Goal: Information Seeking & Learning: Check status

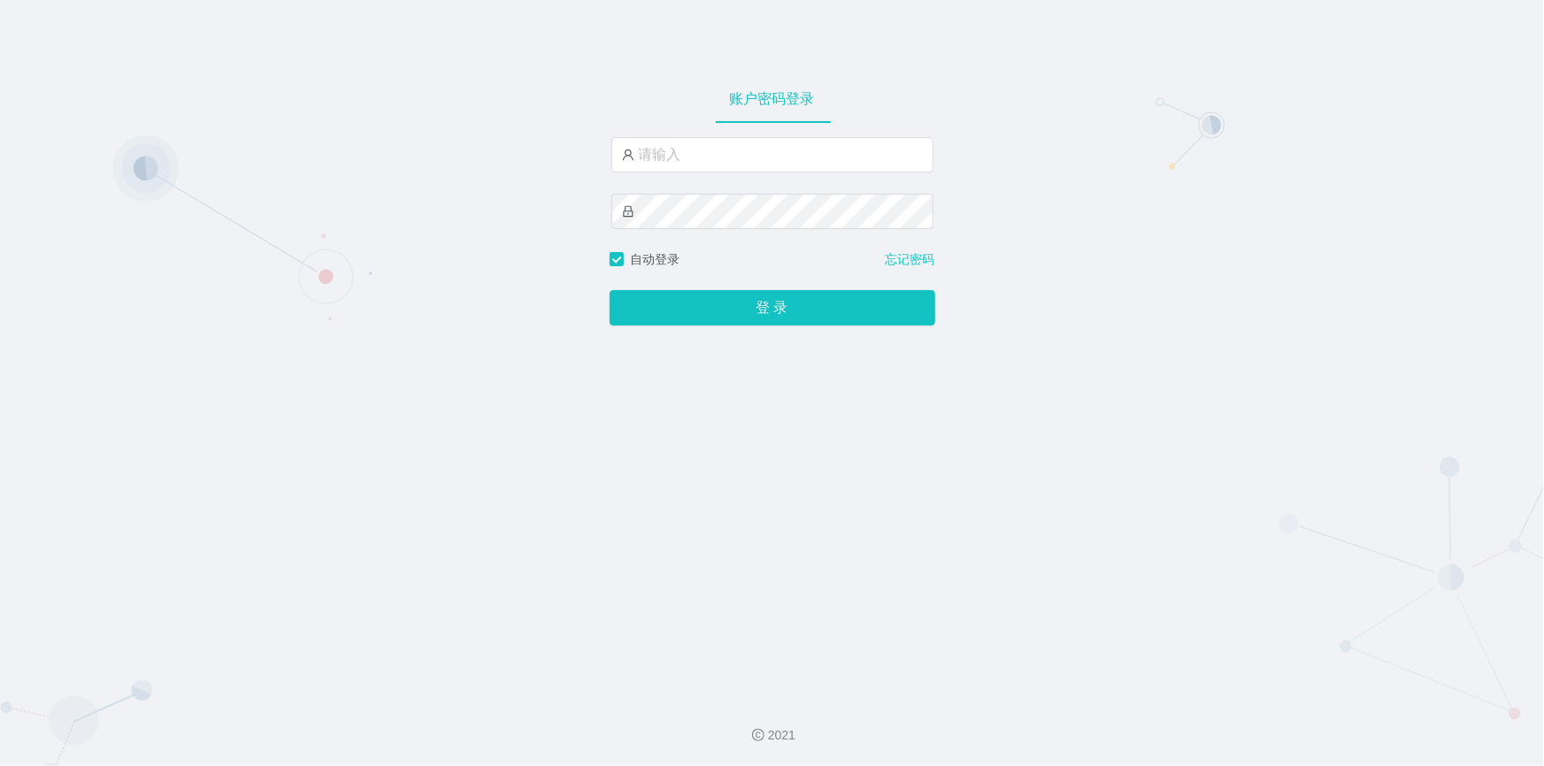
type input "jishu"
click at [679, 303] on button "登 录" at bounding box center [773, 307] width 326 height 35
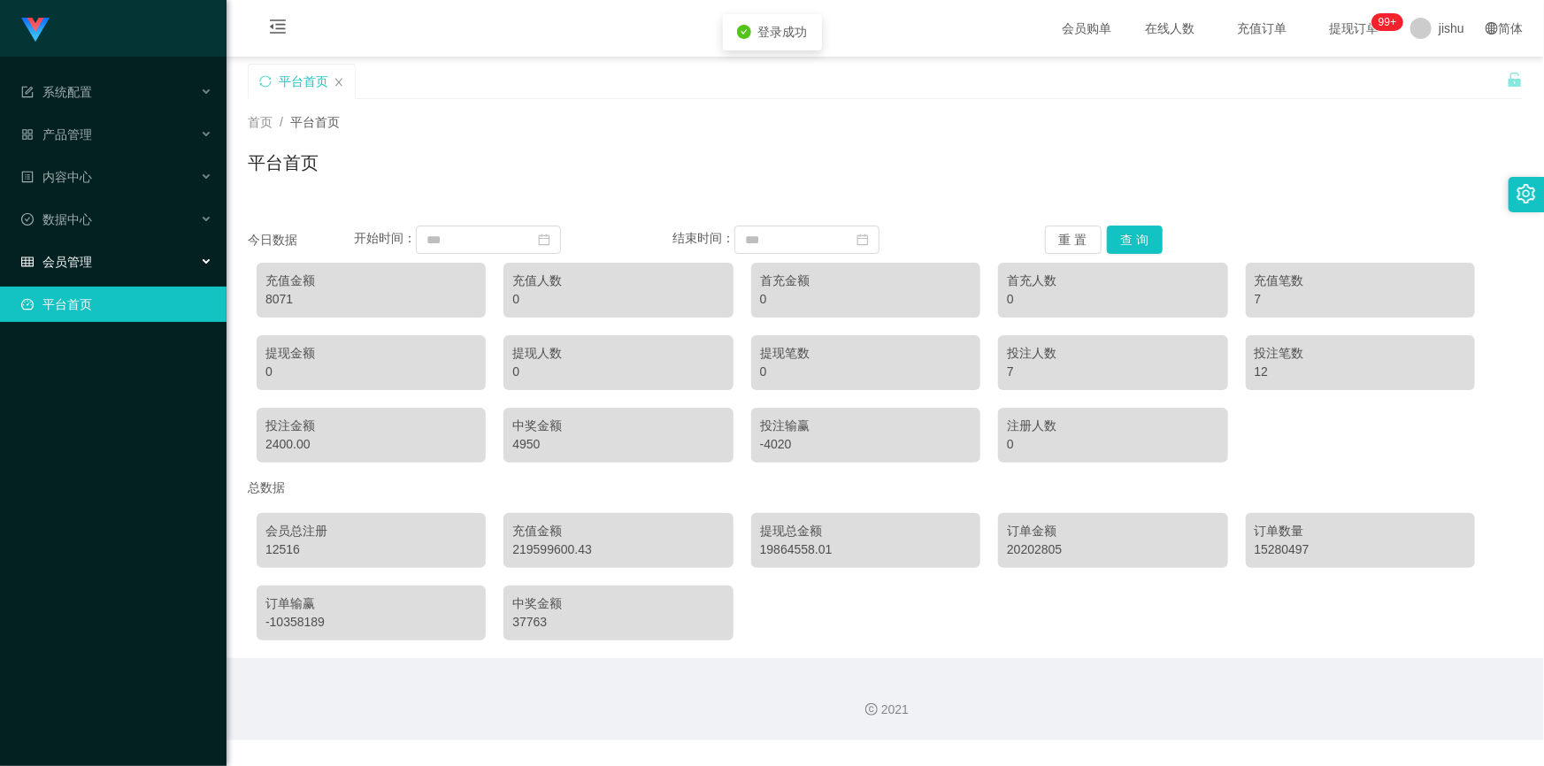
click at [137, 253] on div "会员管理" at bounding box center [113, 261] width 226 height 35
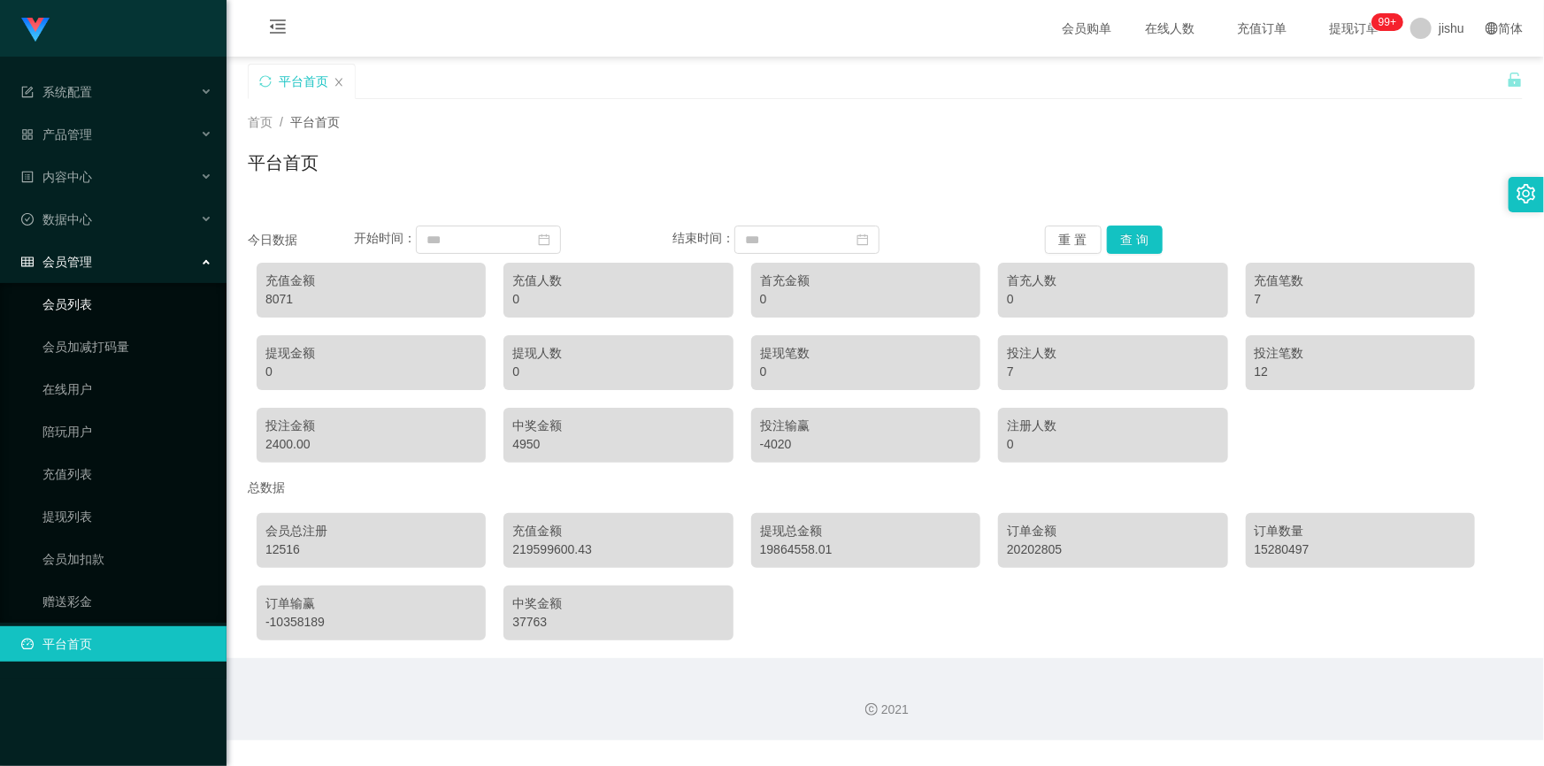
click at [82, 309] on link "会员列表" at bounding box center [127, 304] width 170 height 35
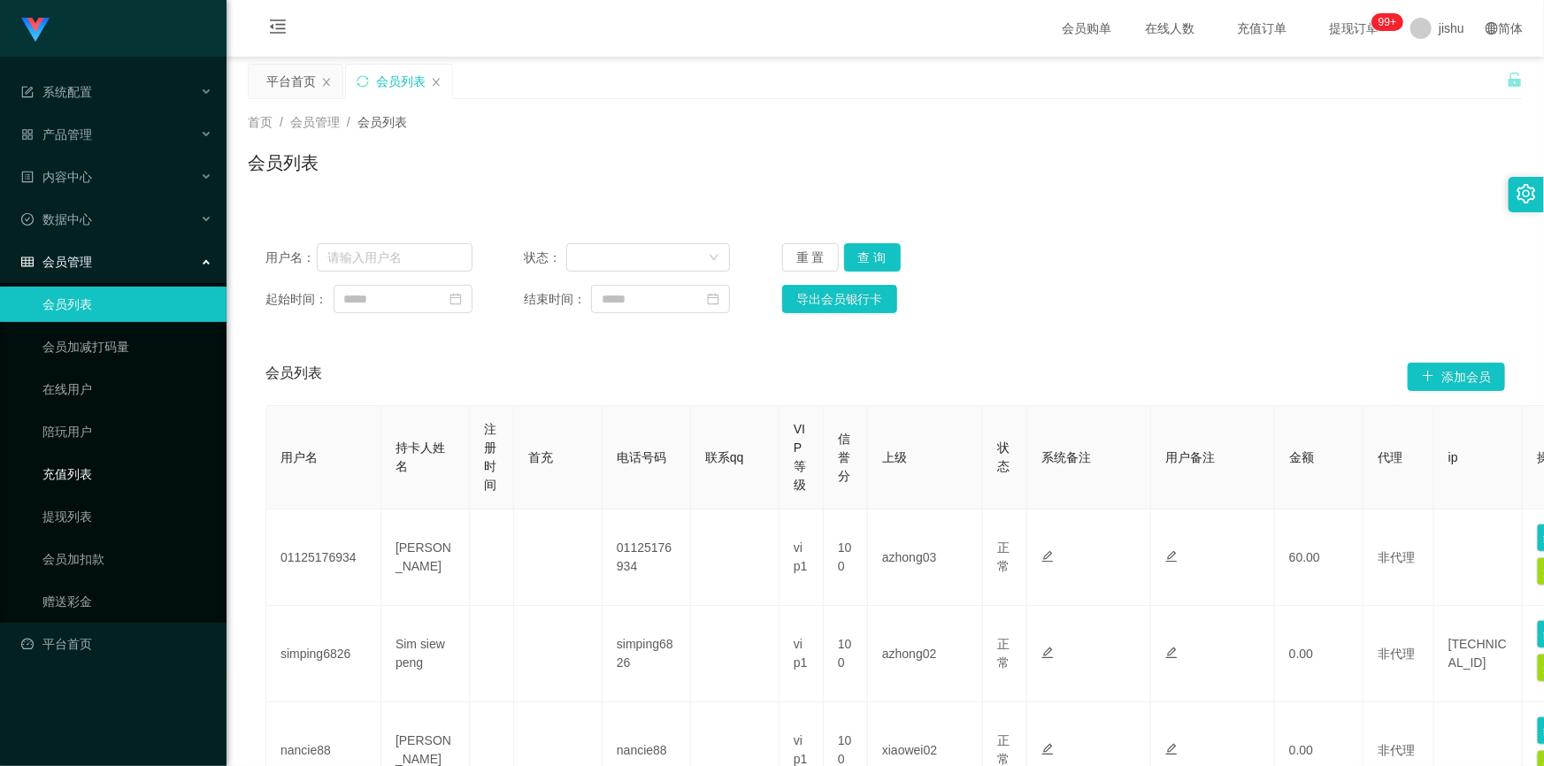
click at [83, 480] on link "充值列表" at bounding box center [127, 474] width 170 height 35
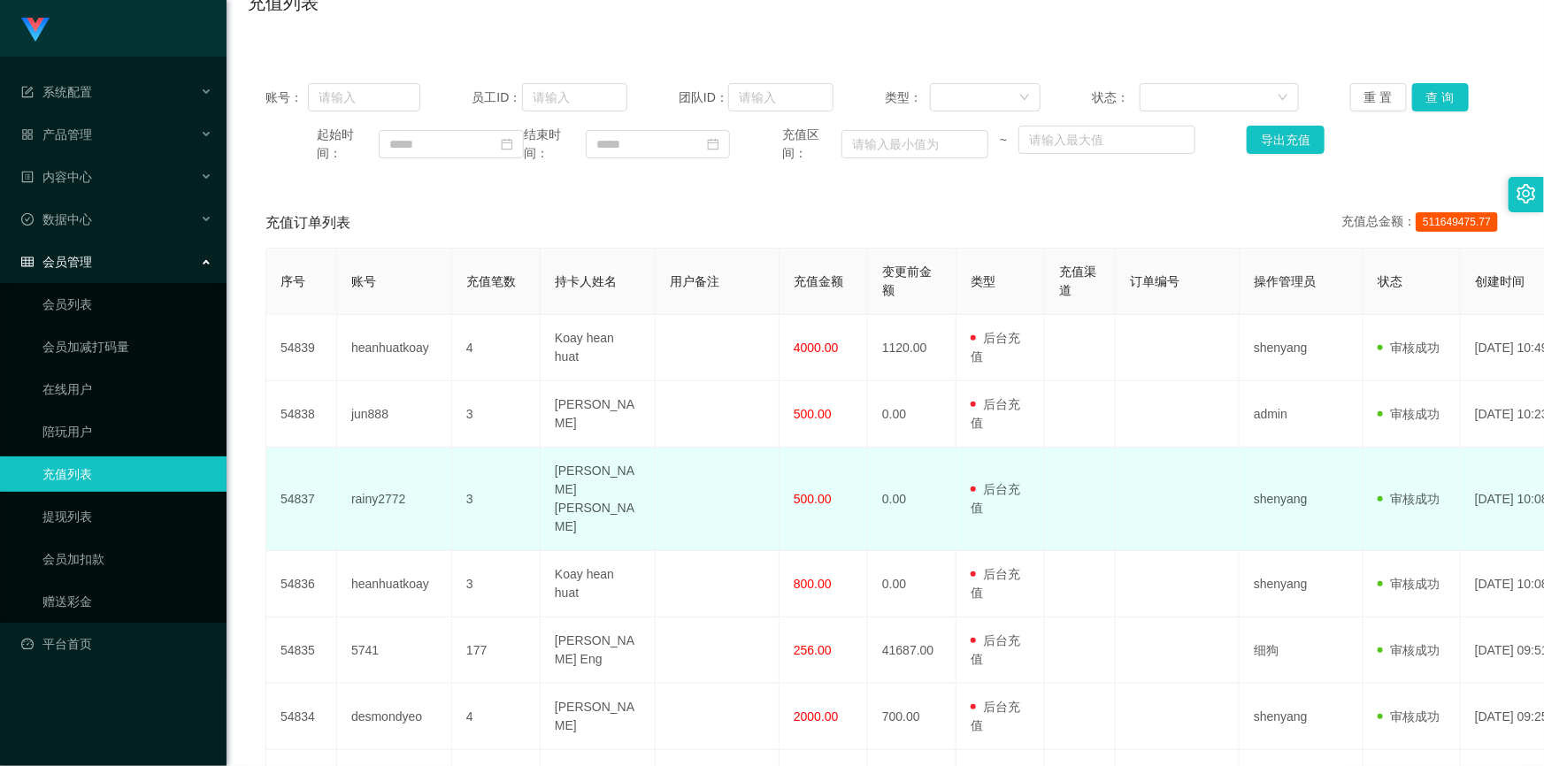
scroll to position [241, 0]
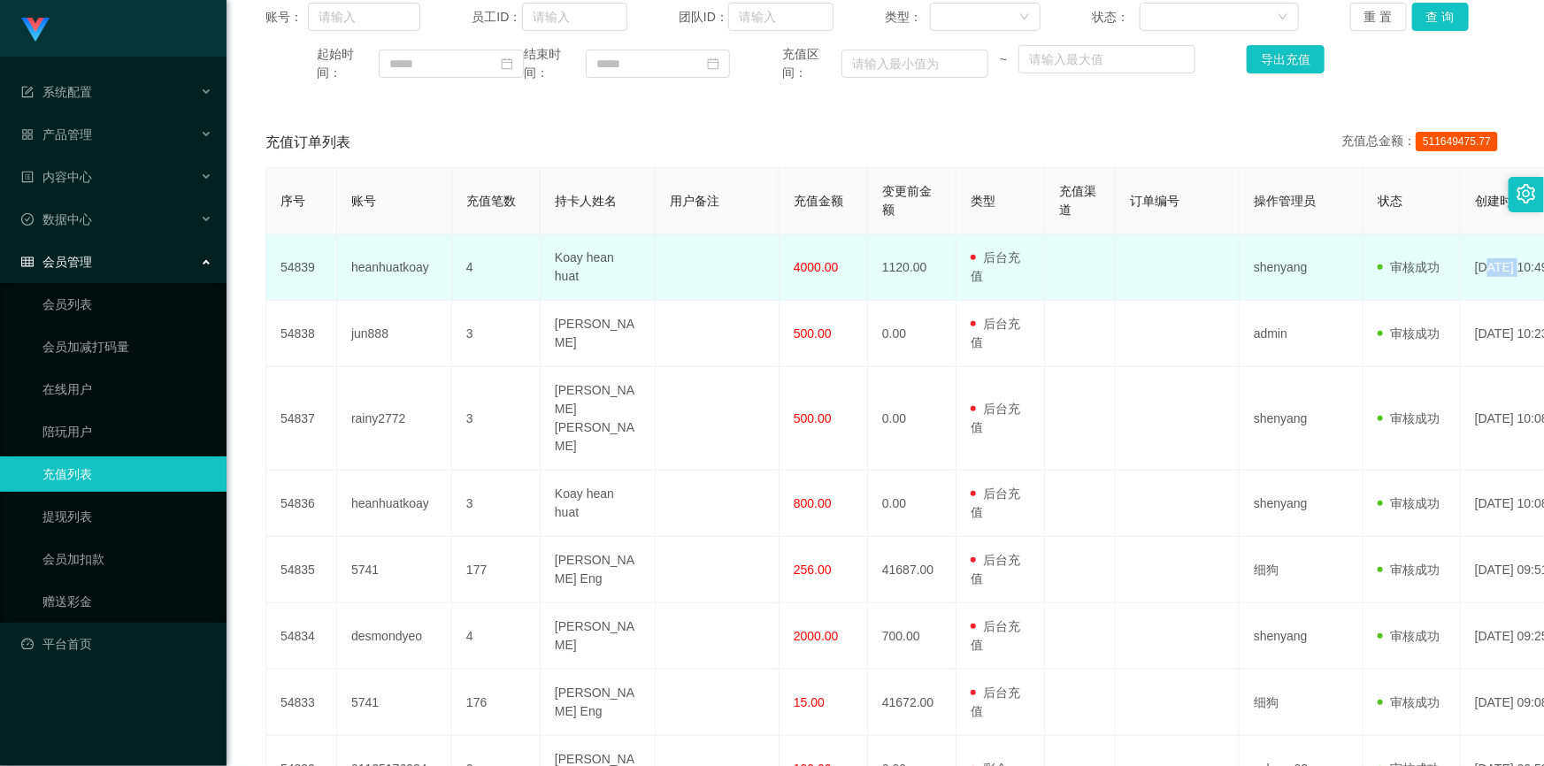
drag, startPoint x: 1482, startPoint y: 265, endPoint x: 1514, endPoint y: 265, distance: 31.8
click at [1517, 265] on td "[DATE] 10:49:13" at bounding box center [1532, 267] width 142 height 66
drag, startPoint x: 801, startPoint y: 269, endPoint x: 803, endPoint y: 326, distance: 56.7
click at [819, 269] on span "4000.00" at bounding box center [816, 267] width 45 height 14
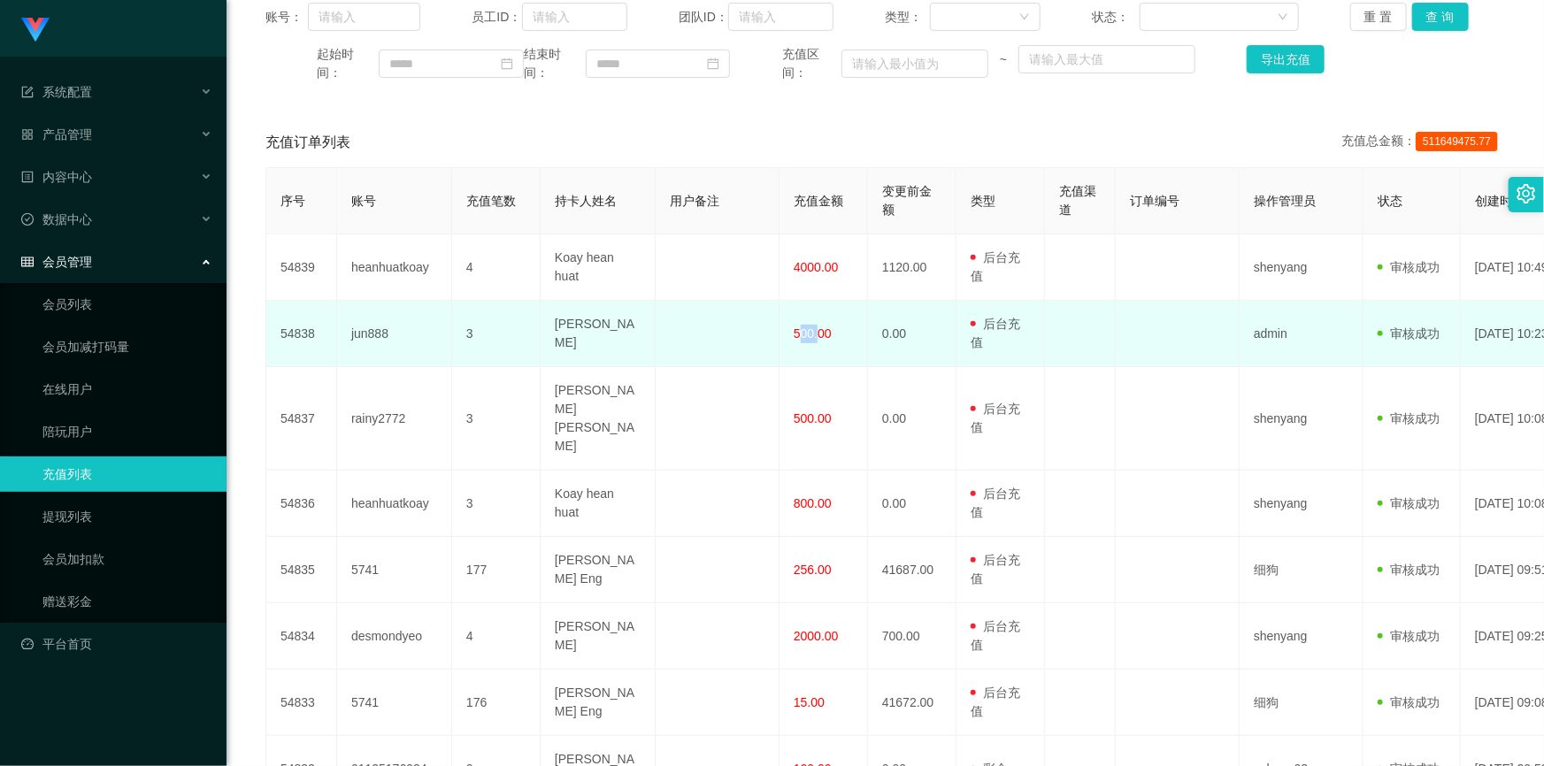
click at [817, 338] on span "500.00" at bounding box center [813, 333] width 38 height 14
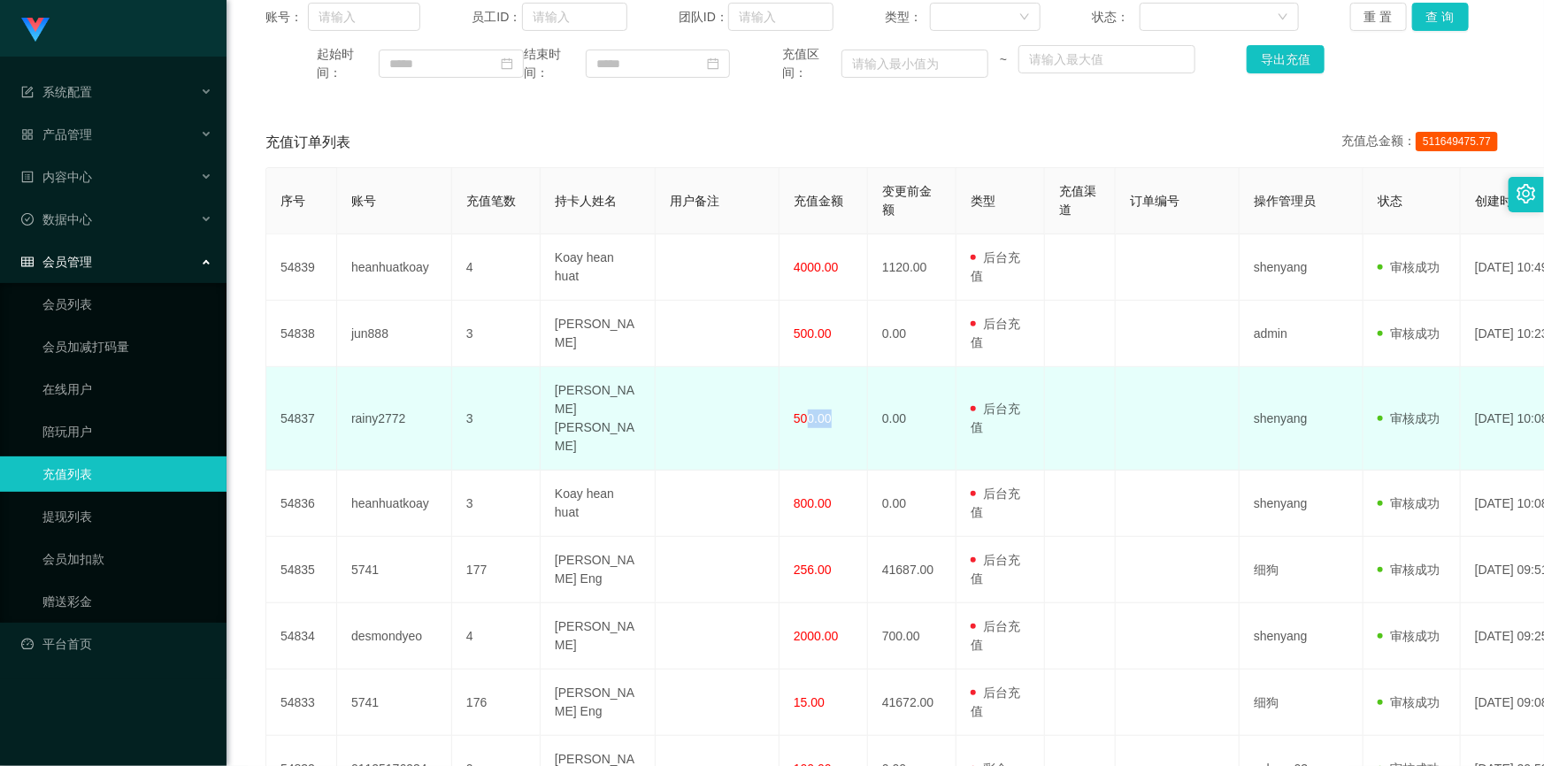
drag, startPoint x: 809, startPoint y: 396, endPoint x: 825, endPoint y: 419, distance: 28.5
click at [828, 397] on td "500.00" at bounding box center [823, 419] width 88 height 104
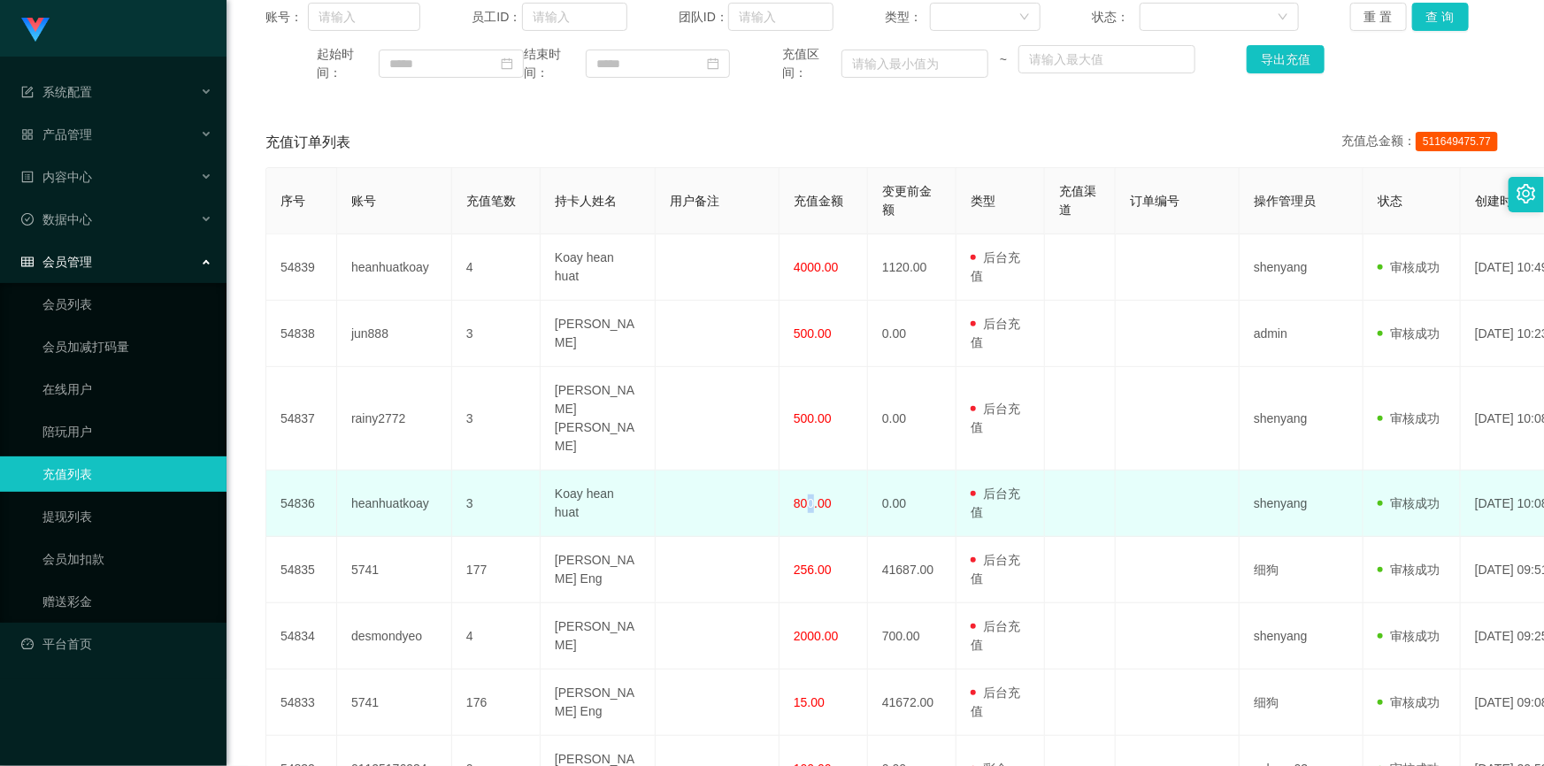
drag, startPoint x: 809, startPoint y: 468, endPoint x: 816, endPoint y: 484, distance: 17.4
click at [816, 484] on td "800.00" at bounding box center [823, 504] width 88 height 66
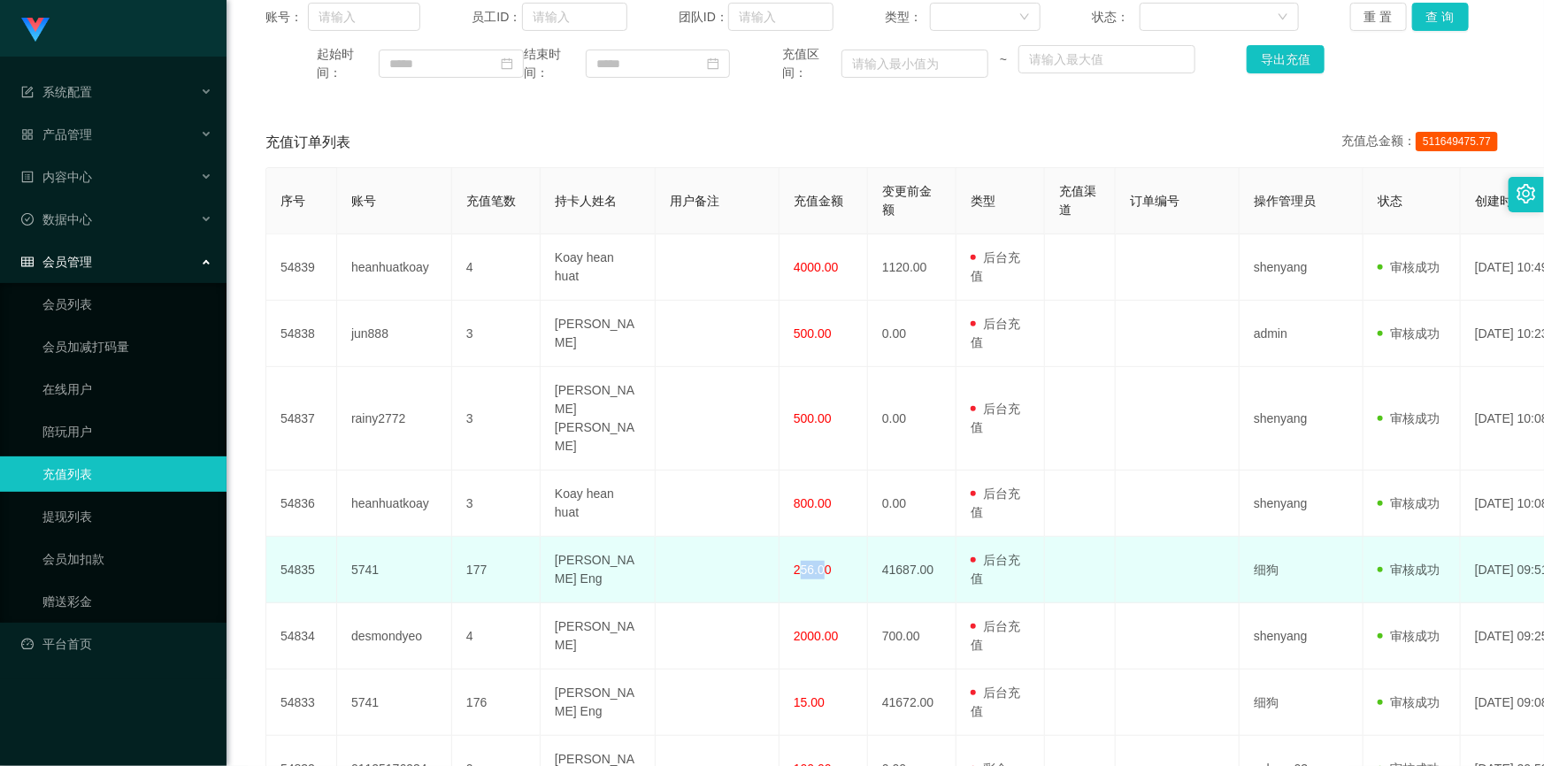
drag, startPoint x: 799, startPoint y: 534, endPoint x: 811, endPoint y: 569, distance: 36.7
click at [824, 563] on span "256.00" at bounding box center [813, 570] width 38 height 14
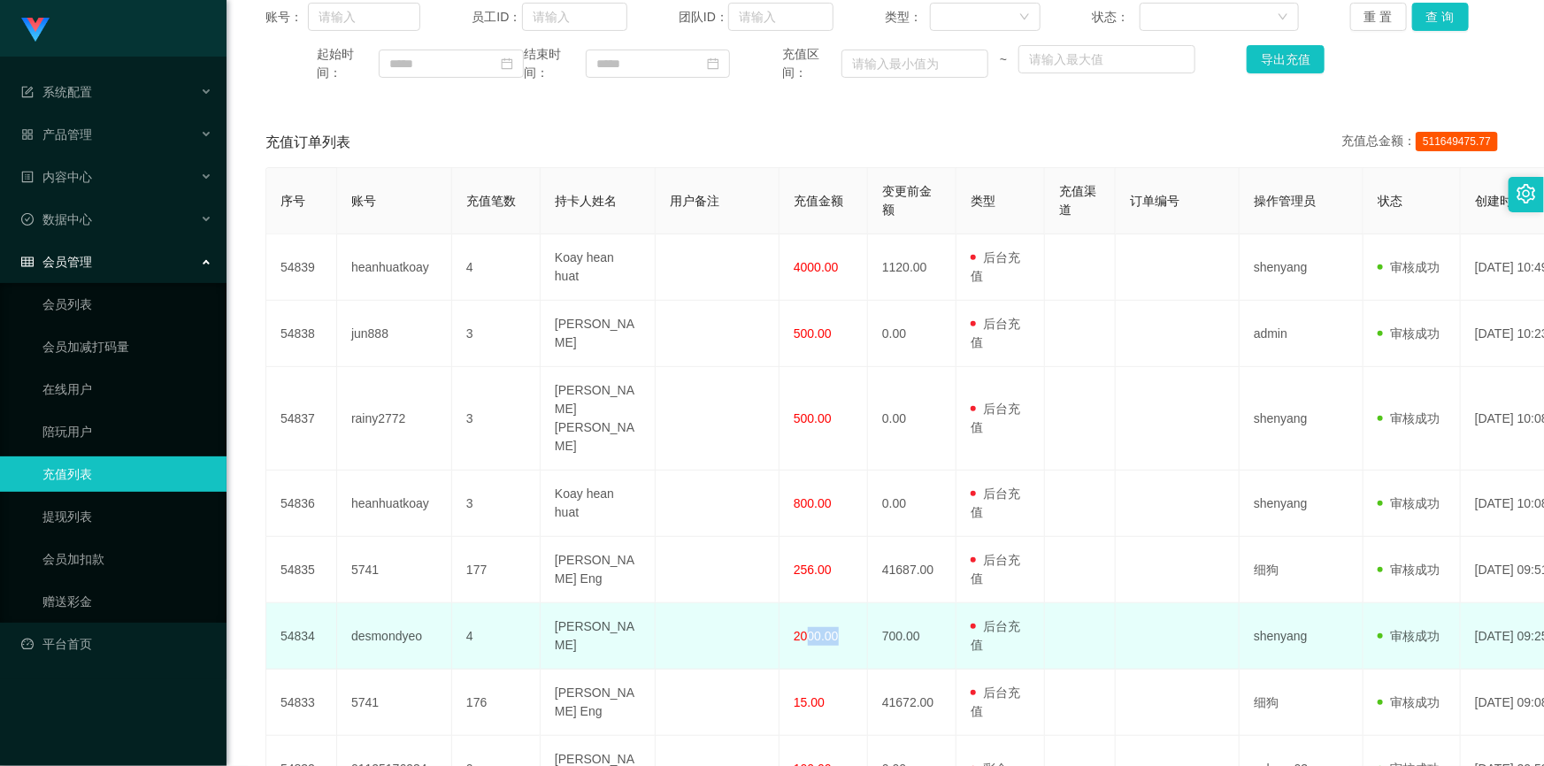
drag, startPoint x: 807, startPoint y: 580, endPoint x: 852, endPoint y: 585, distance: 45.3
click at [852, 603] on td "2000.00" at bounding box center [823, 636] width 88 height 66
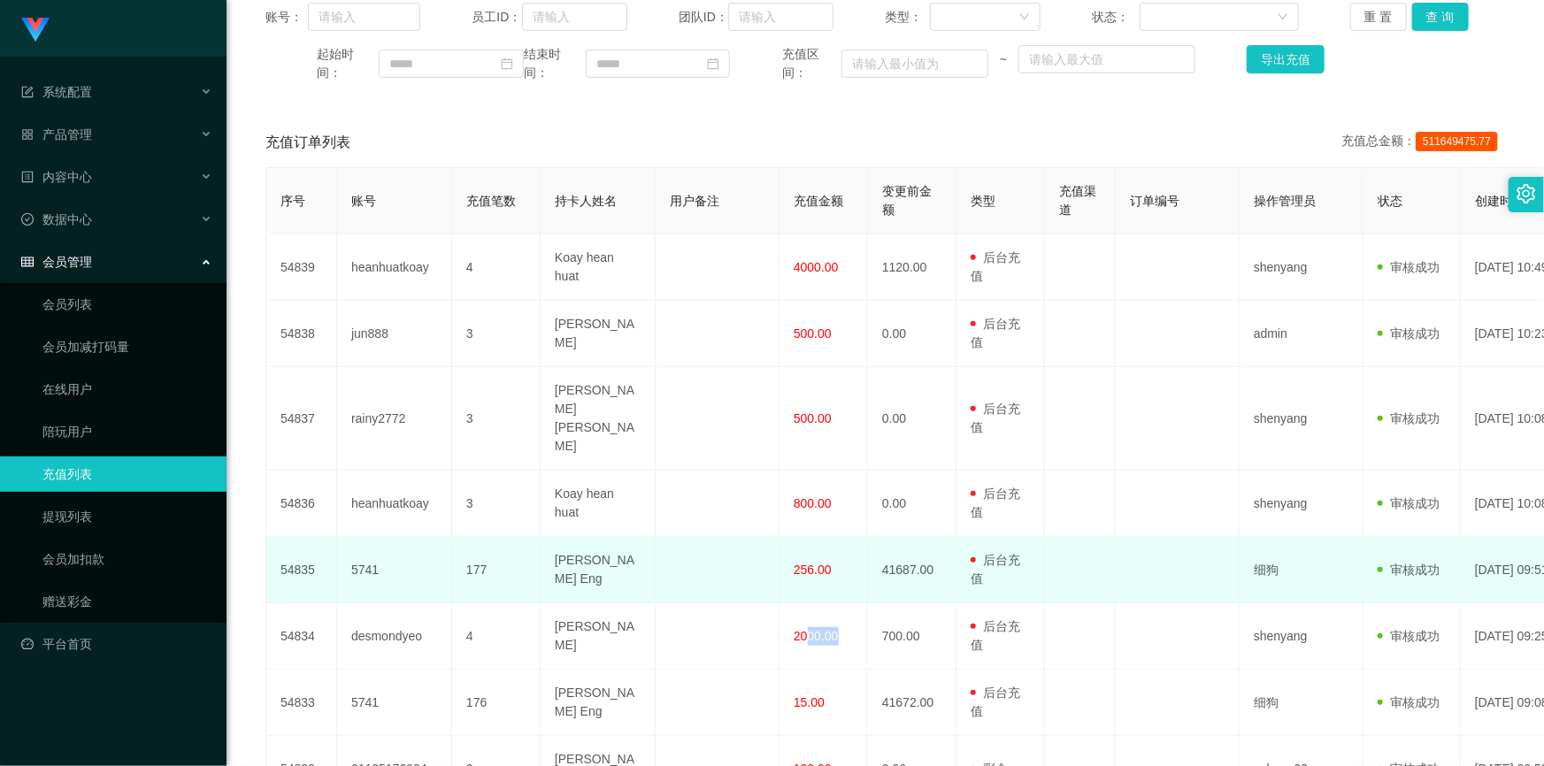
scroll to position [501, 0]
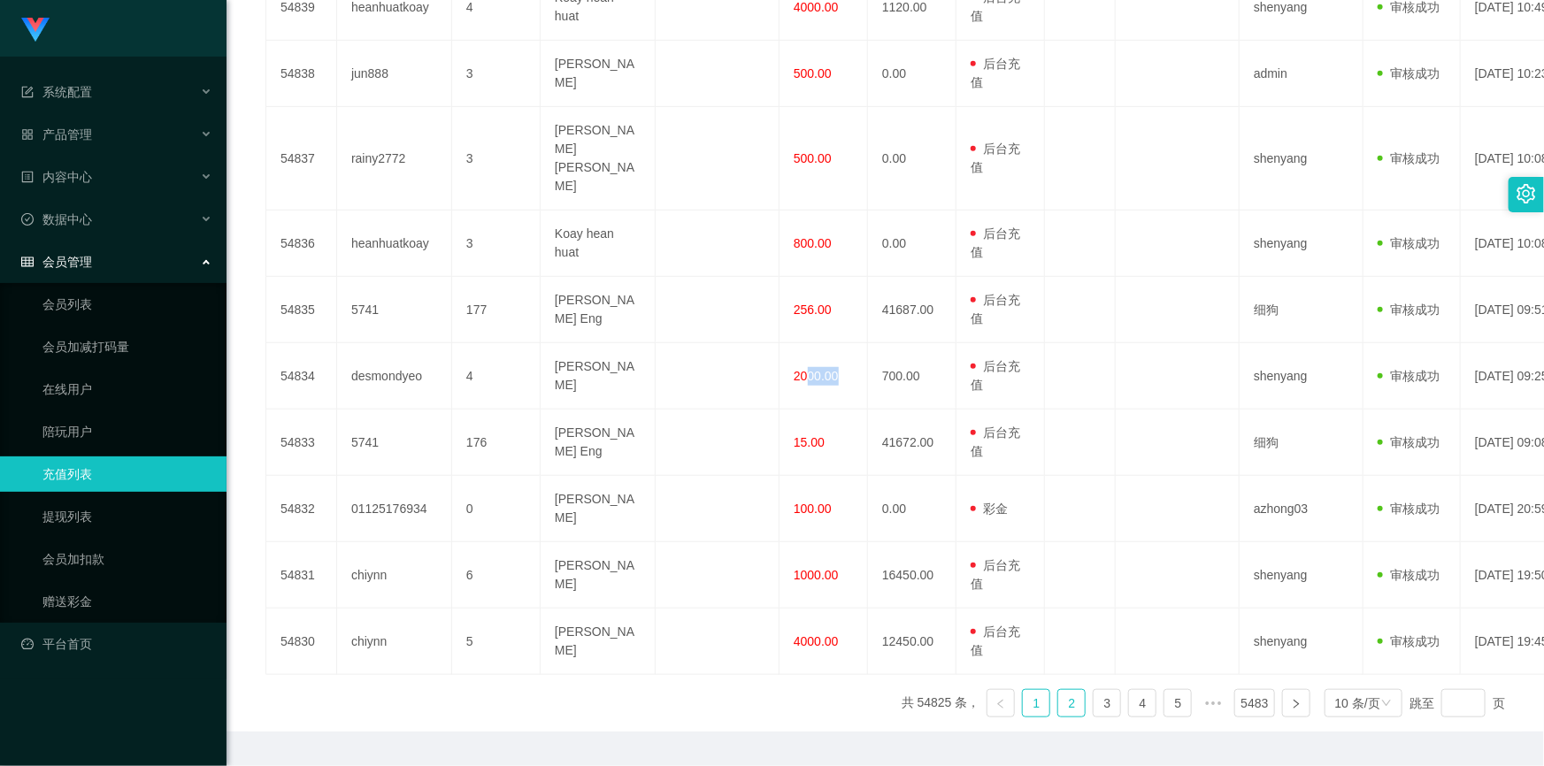
click at [1067, 690] on link "2" at bounding box center [1071, 703] width 27 height 27
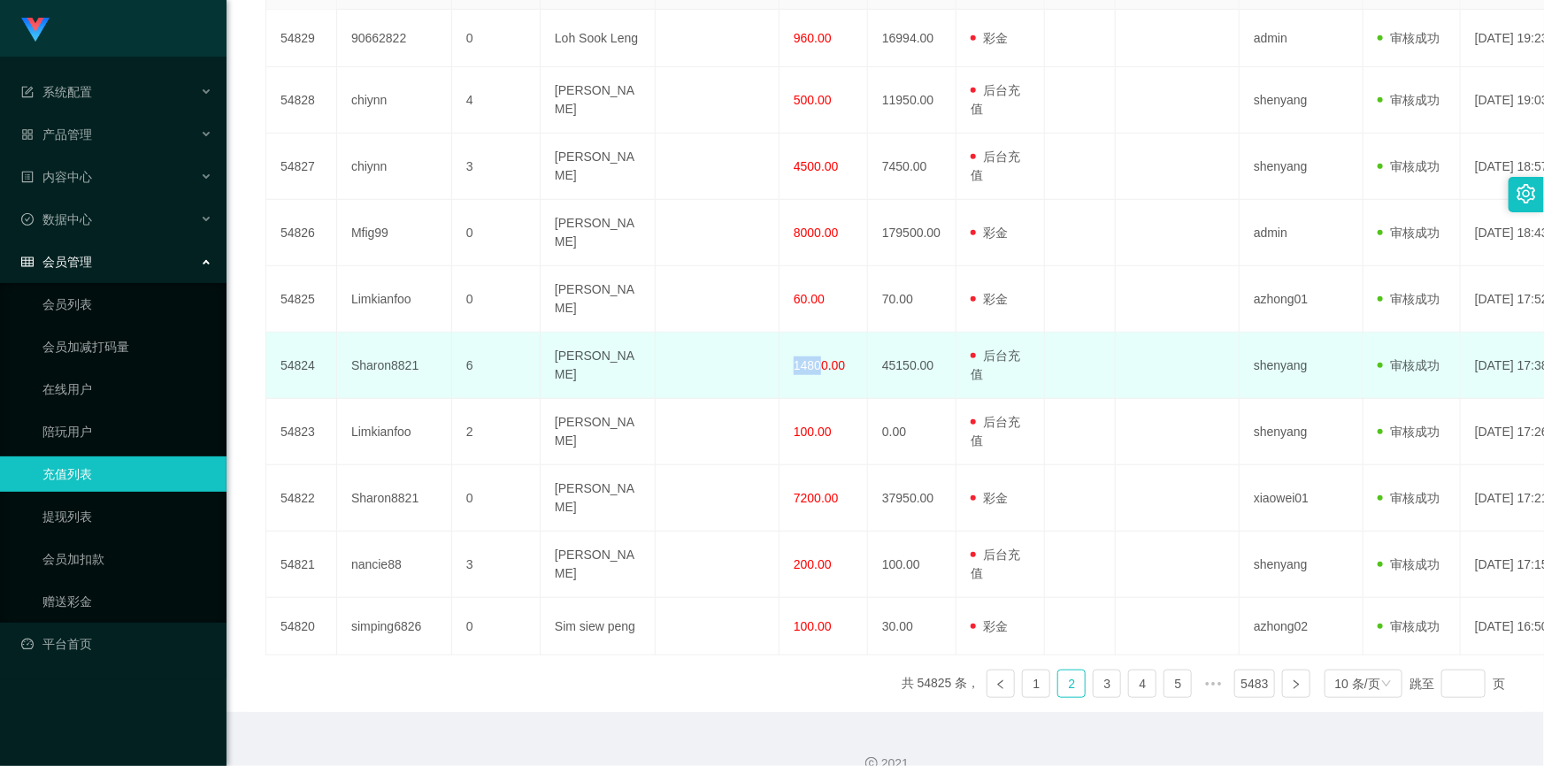
drag, startPoint x: 793, startPoint y: 344, endPoint x: 816, endPoint y: 345, distance: 23.0
click at [816, 358] on span "14800.00" at bounding box center [819, 365] width 51 height 14
click at [825, 358] on span "14800.00" at bounding box center [819, 365] width 51 height 14
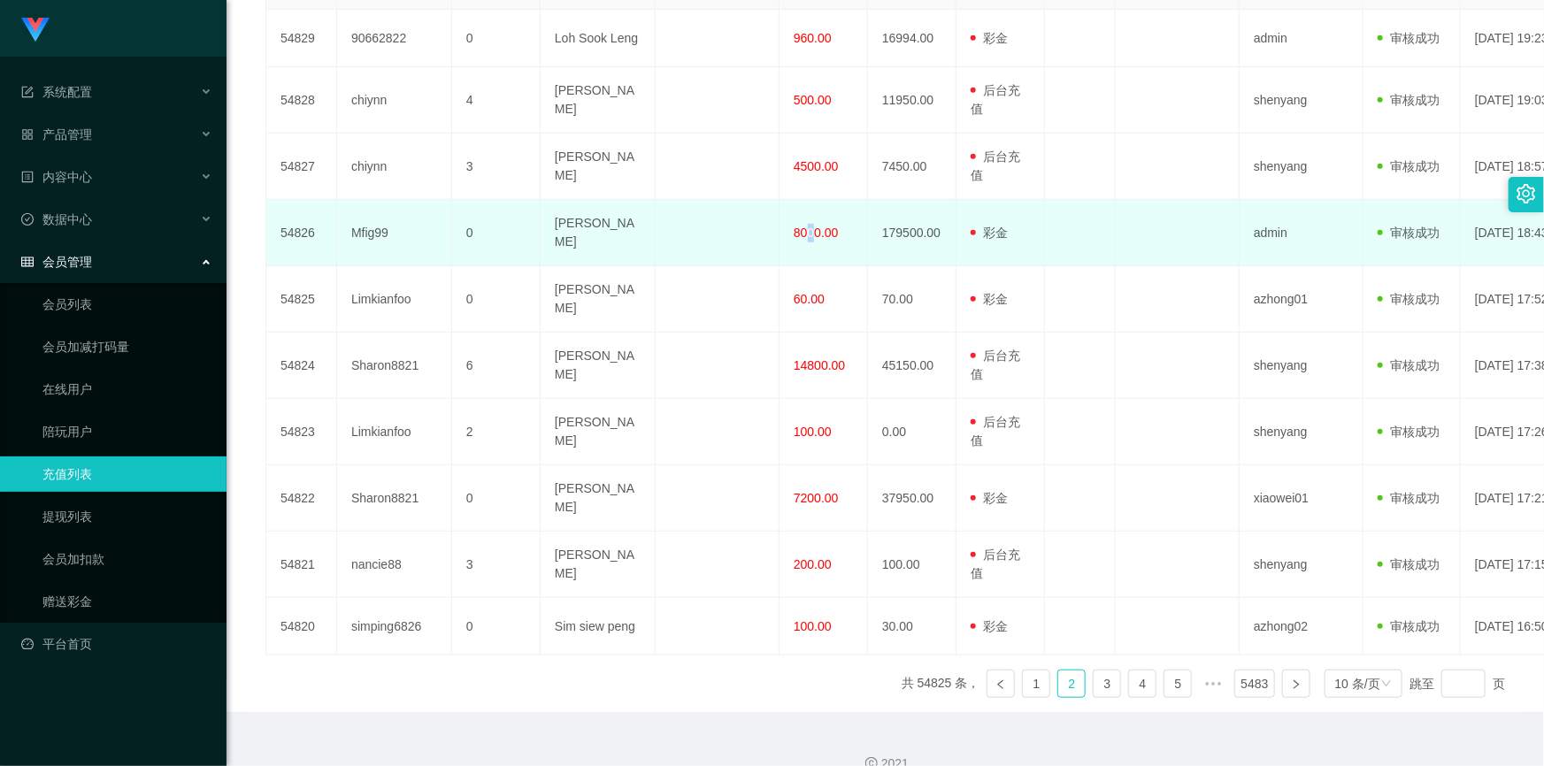
drag, startPoint x: 803, startPoint y: 224, endPoint x: 815, endPoint y: 226, distance: 11.8
click at [815, 226] on span "8000.00" at bounding box center [816, 233] width 45 height 14
click at [826, 226] on span "8000.00" at bounding box center [816, 233] width 45 height 14
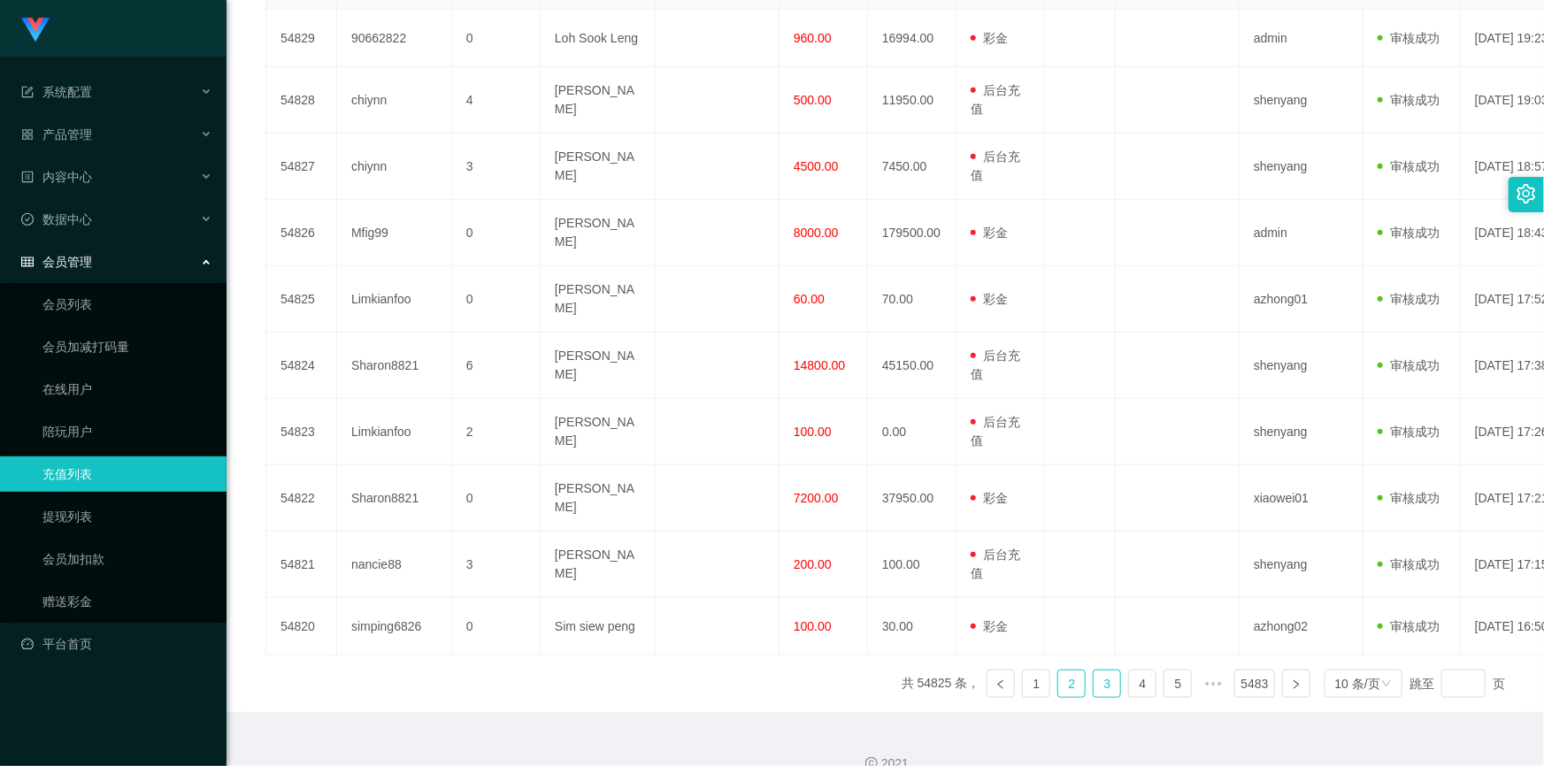
click at [1098, 671] on link "3" at bounding box center [1106, 684] width 27 height 27
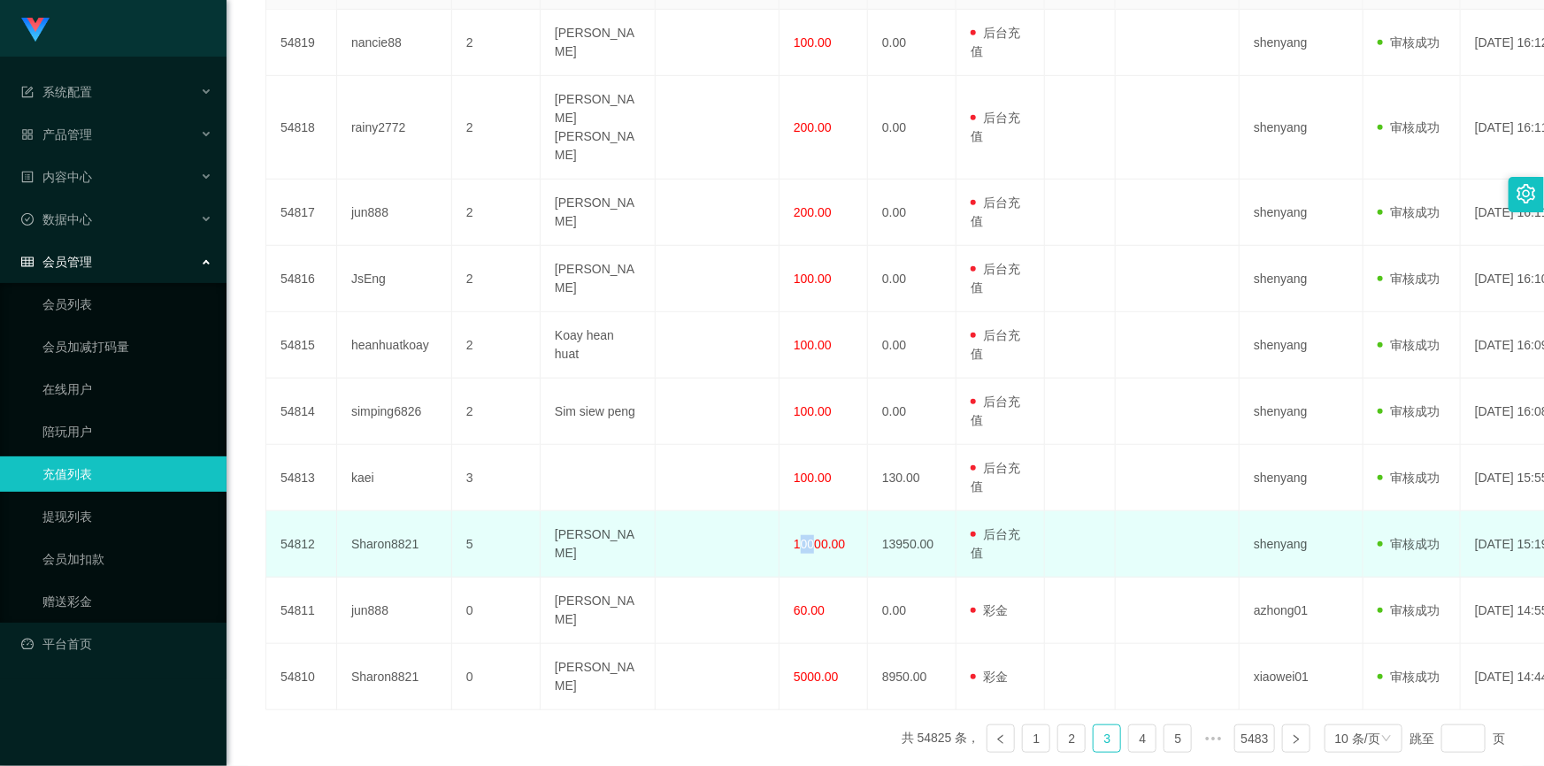
drag, startPoint x: 802, startPoint y: 506, endPoint x: 816, endPoint y: 506, distance: 13.3
click at [816, 537] on span "10000.00" at bounding box center [819, 544] width 51 height 14
click at [835, 537] on span "10000.00" at bounding box center [819, 544] width 51 height 14
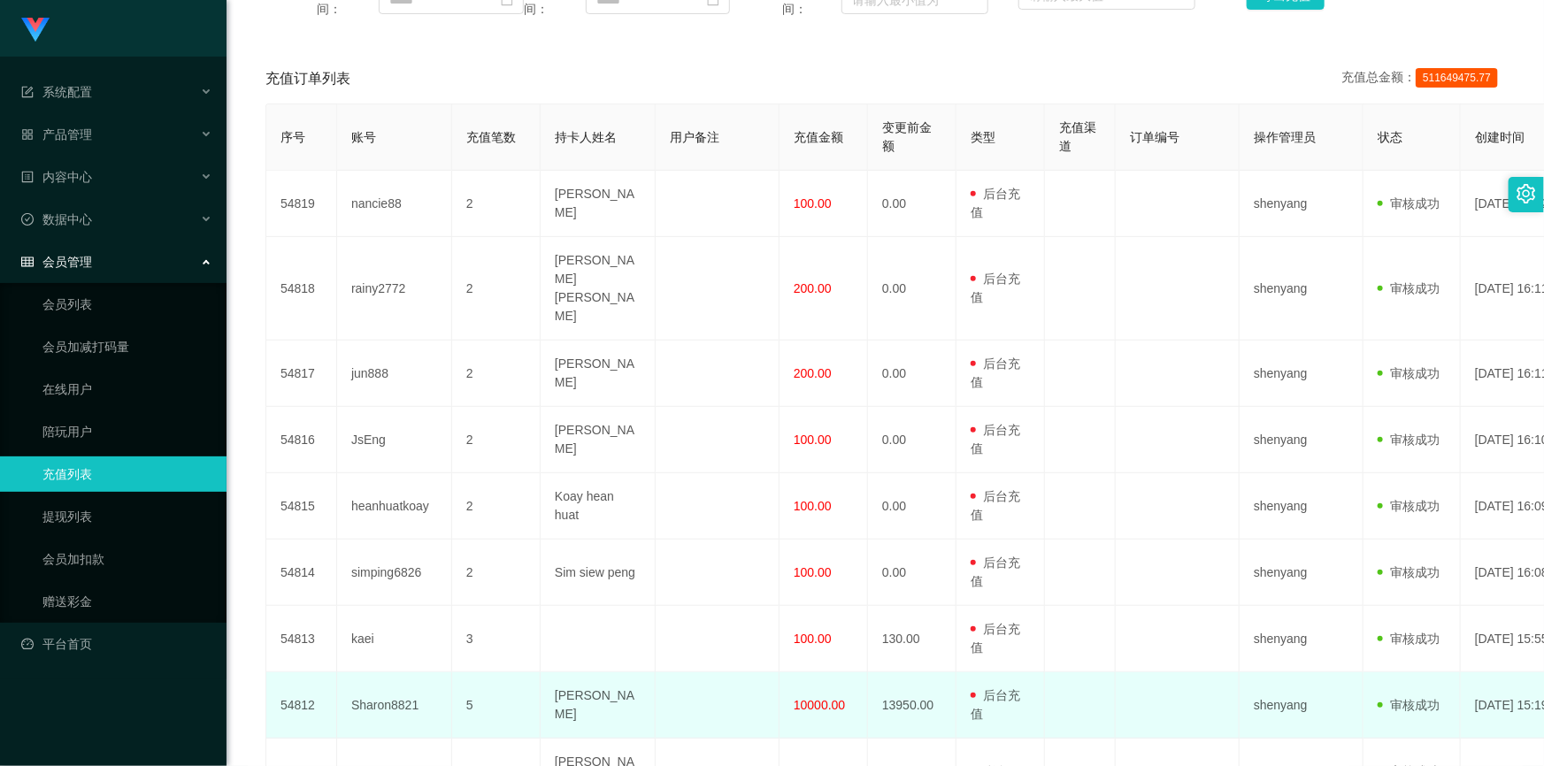
scroll to position [492, 0]
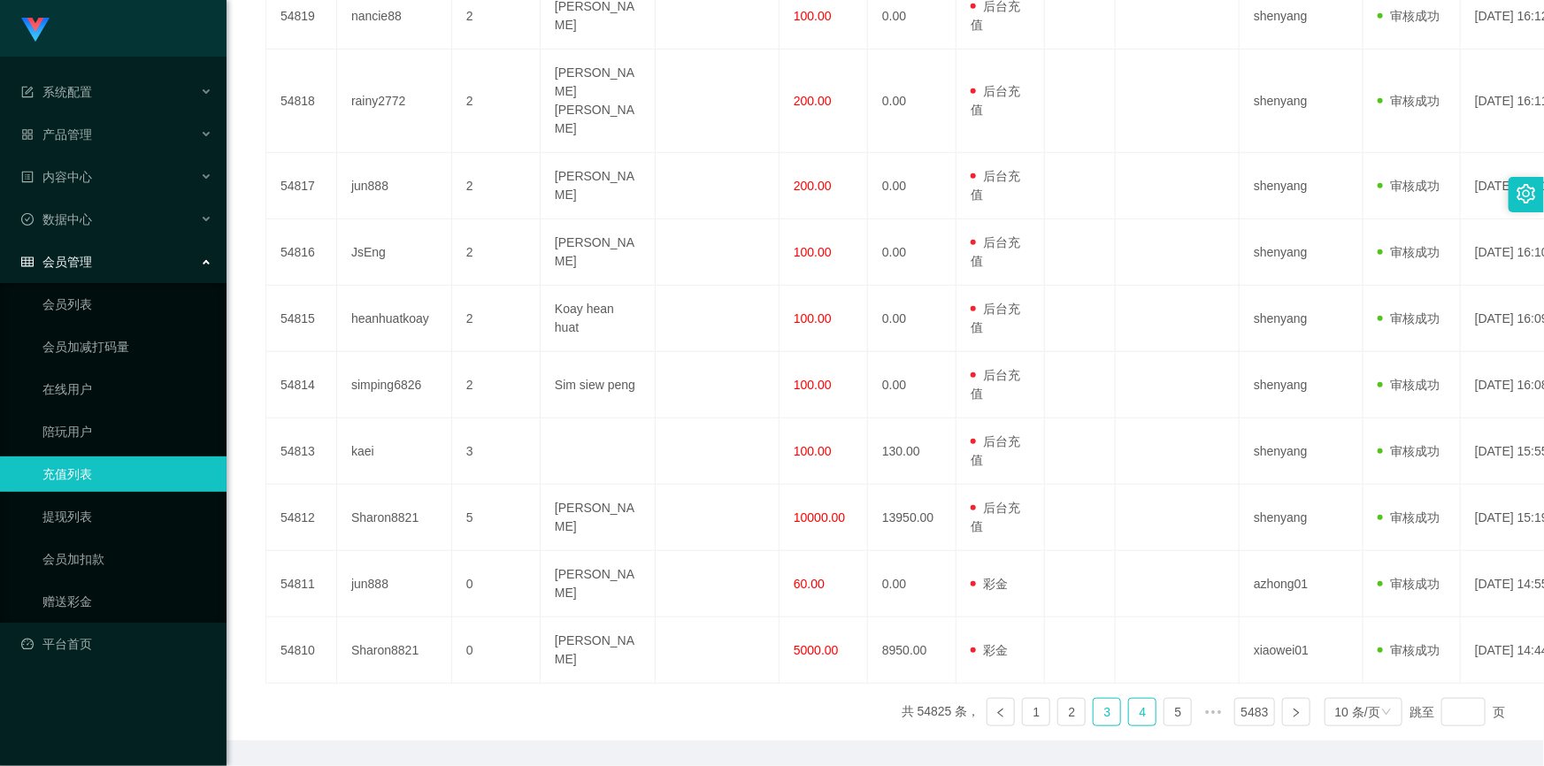
click at [1132, 699] on link "4" at bounding box center [1142, 712] width 27 height 27
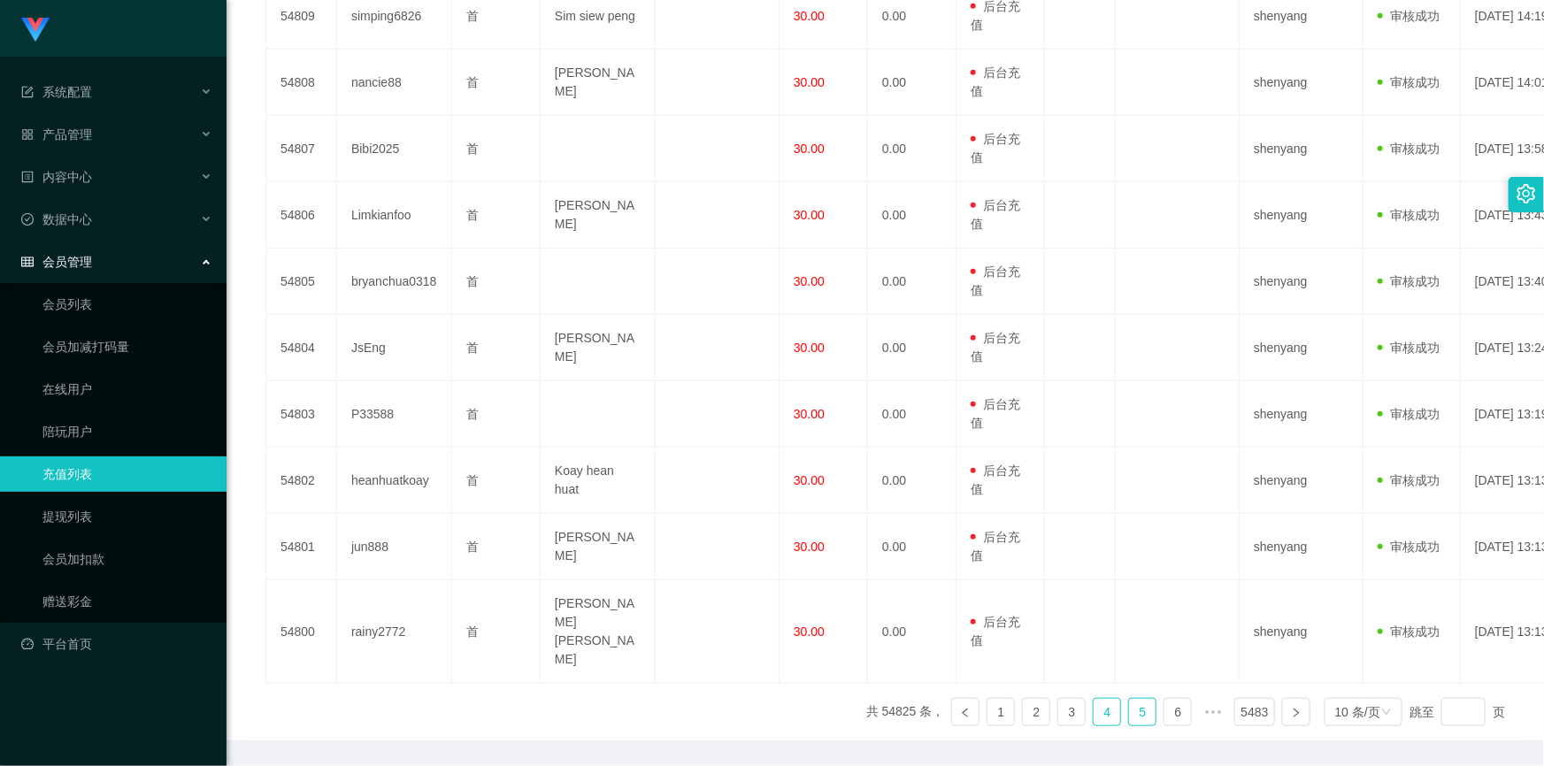
click at [1132, 699] on link "5" at bounding box center [1142, 712] width 27 height 27
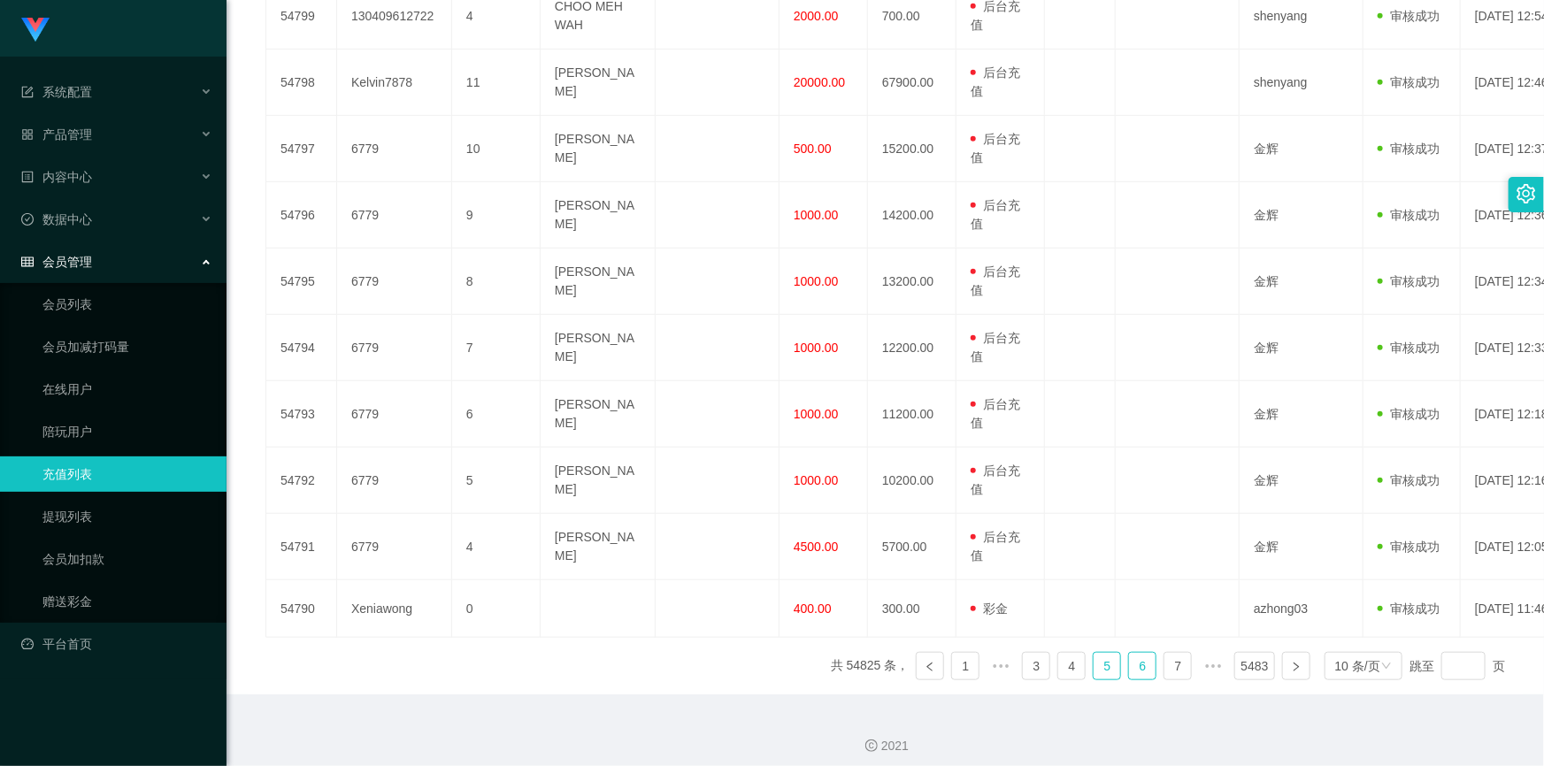
click at [1140, 665] on link "6" at bounding box center [1142, 666] width 27 height 27
